Goal: Information Seeking & Learning: Learn about a topic

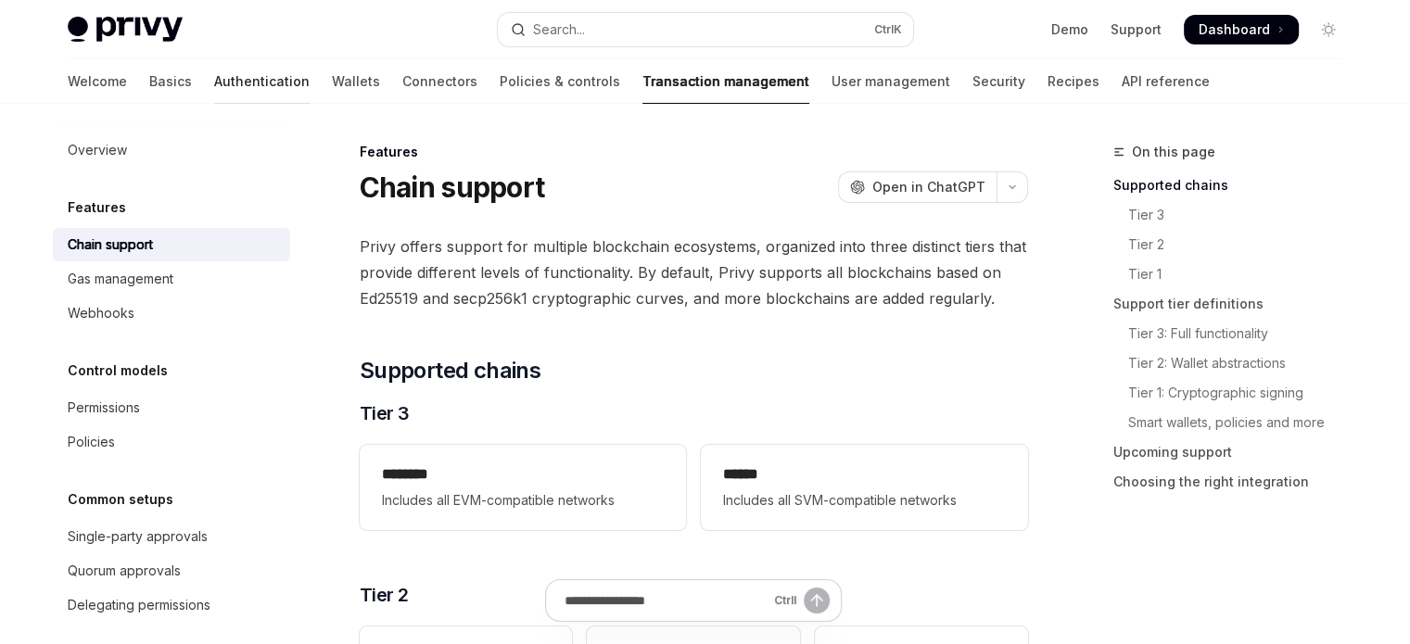
click at [220, 95] on link "Authentication" at bounding box center [261, 81] width 95 height 44
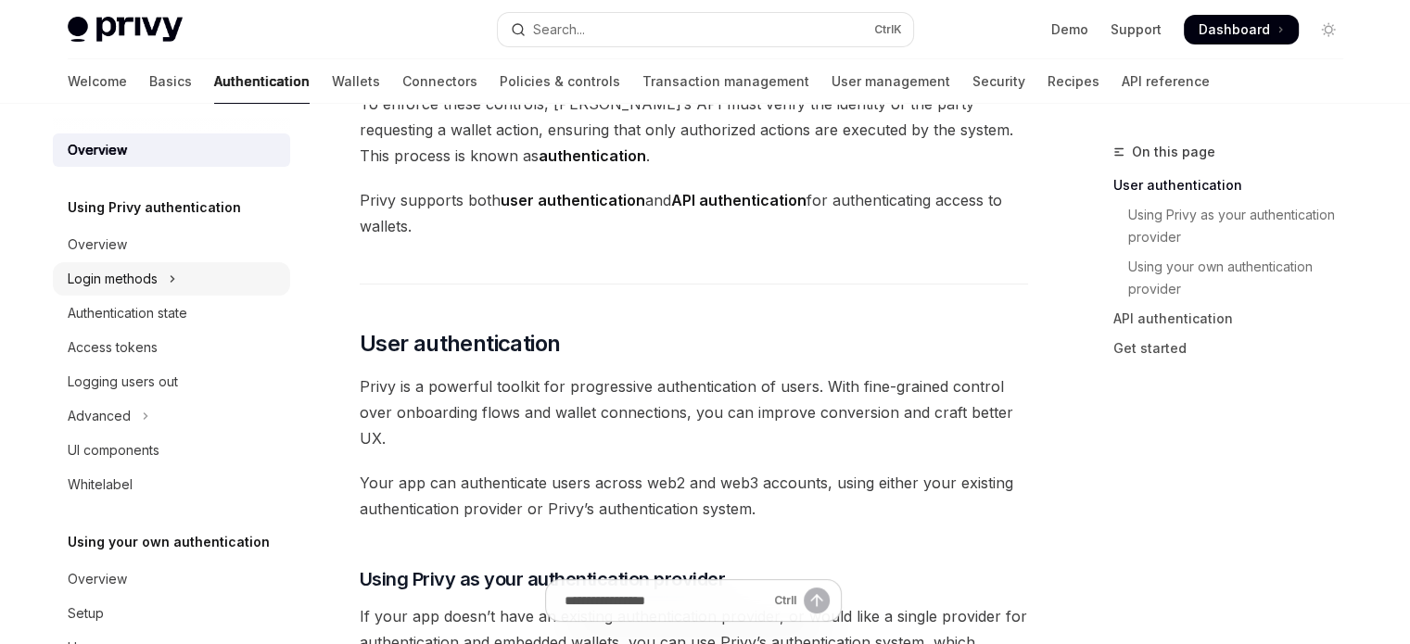
click at [146, 287] on div "Login methods" at bounding box center [113, 279] width 90 height 22
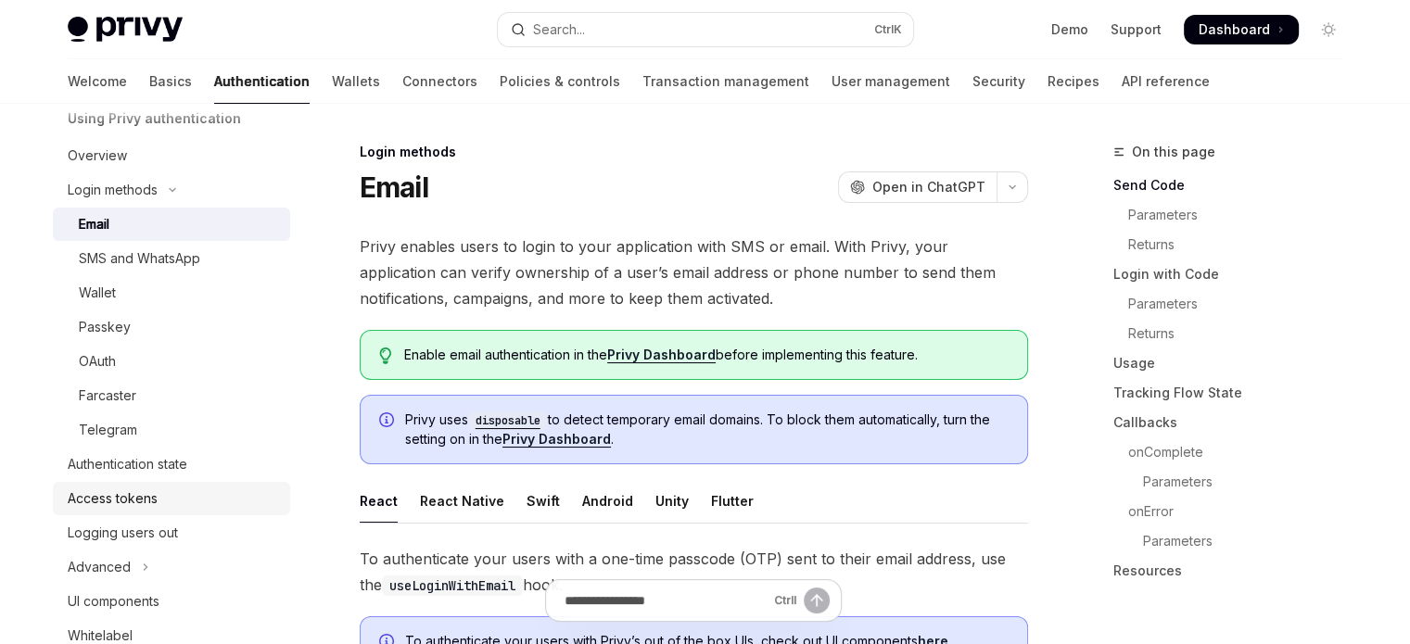
scroll to position [93, 0]
click at [111, 498] on div "Access tokens" at bounding box center [113, 495] width 90 height 22
type textarea "*"
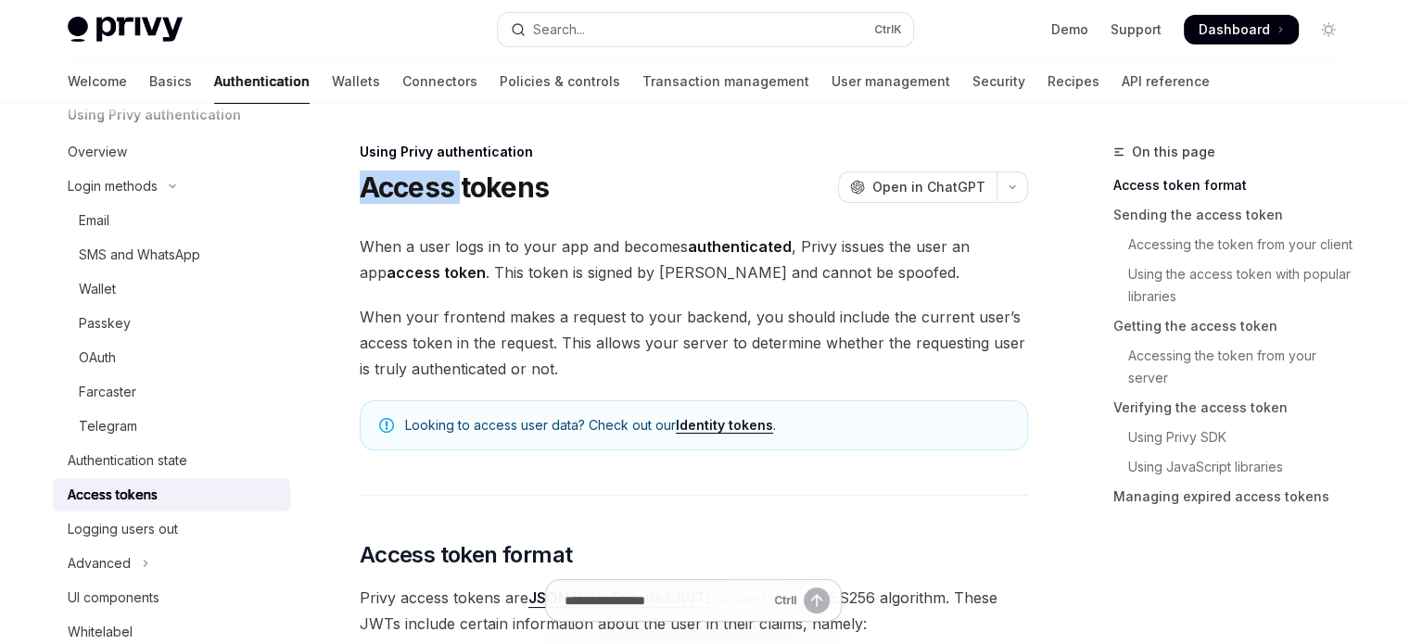
drag, startPoint x: 344, startPoint y: 184, endPoint x: 460, endPoint y: 196, distance: 116.5
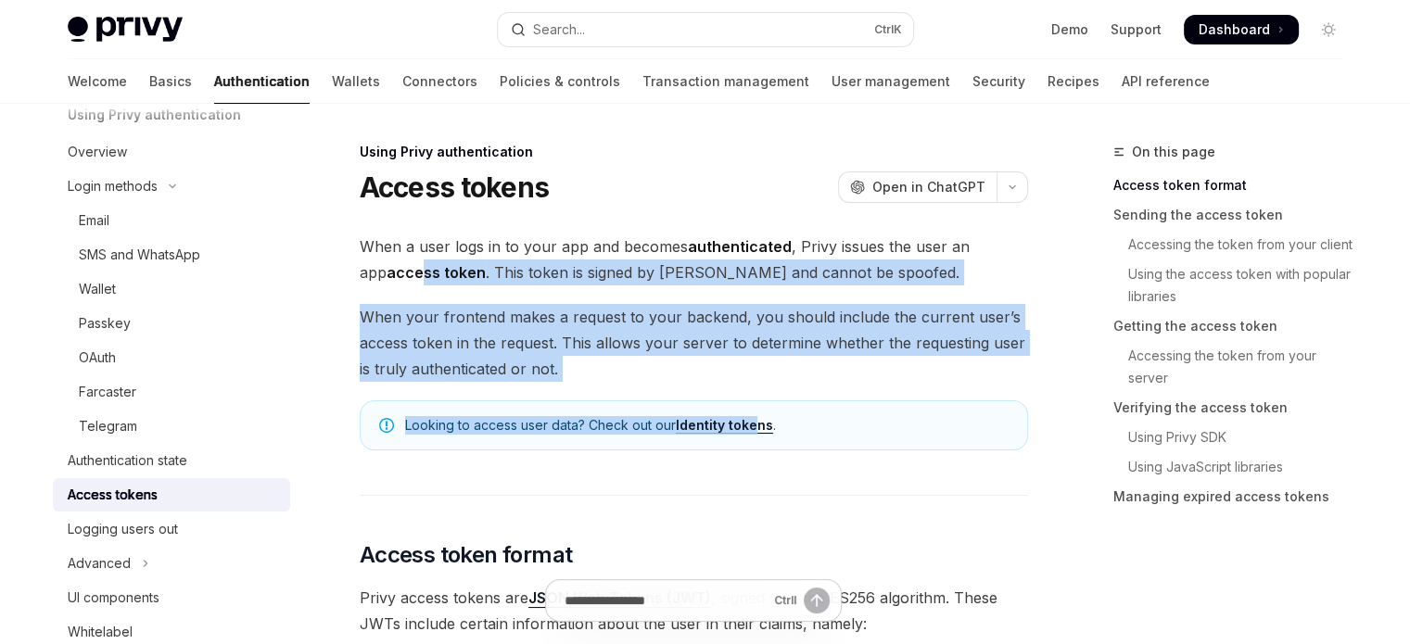
drag, startPoint x: 393, startPoint y: 272, endPoint x: 758, endPoint y: 414, distance: 392.1
